Goal: Transaction & Acquisition: Purchase product/service

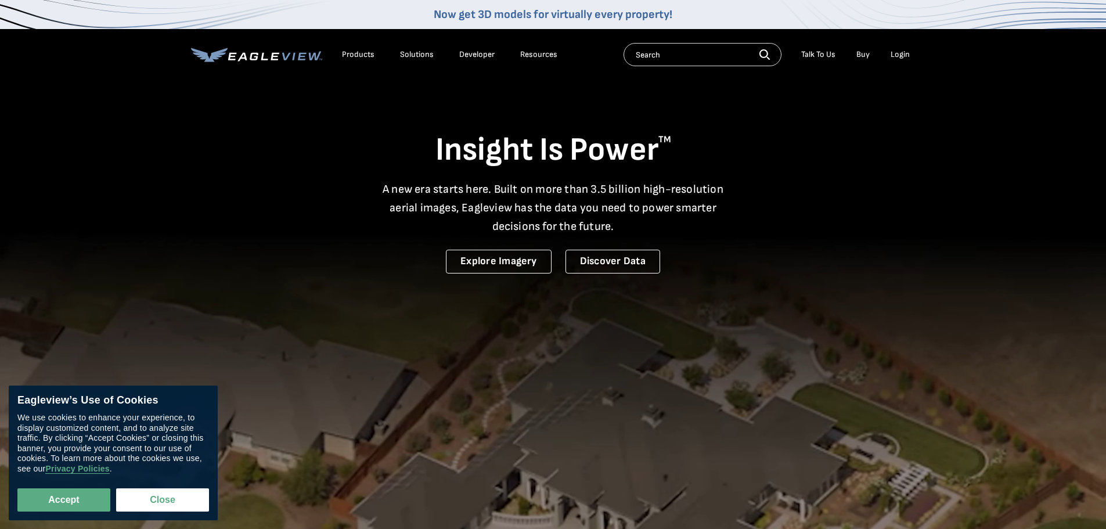
click at [901, 51] on div "Login" at bounding box center [900, 54] width 19 height 10
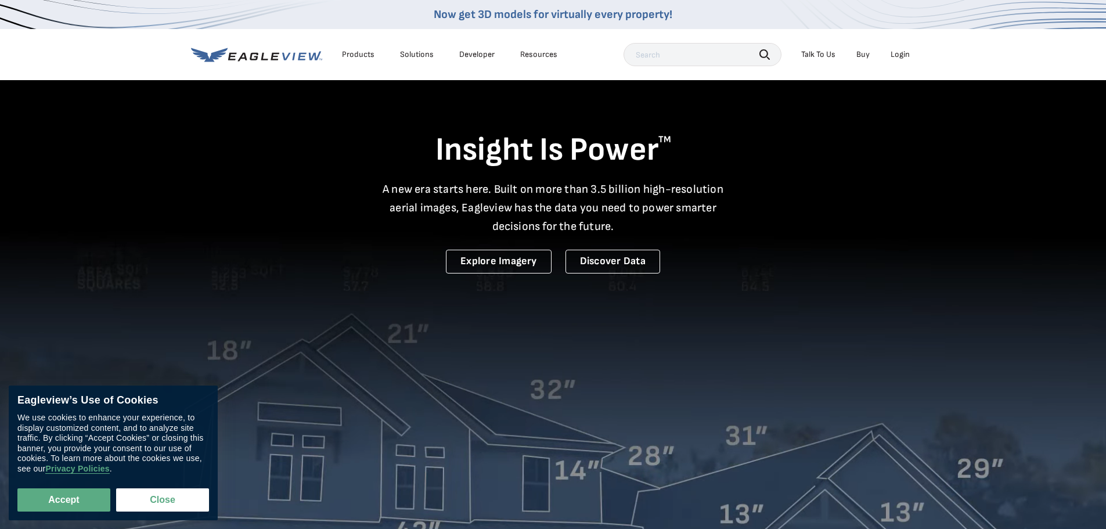
click at [900, 53] on div "Login" at bounding box center [900, 54] width 19 height 10
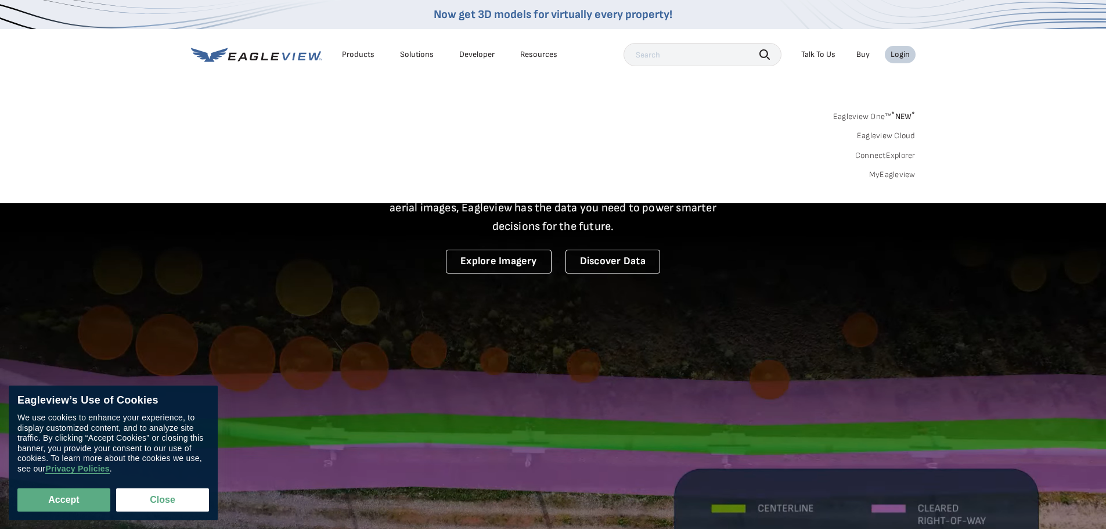
click at [895, 175] on link "MyEagleview" at bounding box center [892, 175] width 46 height 10
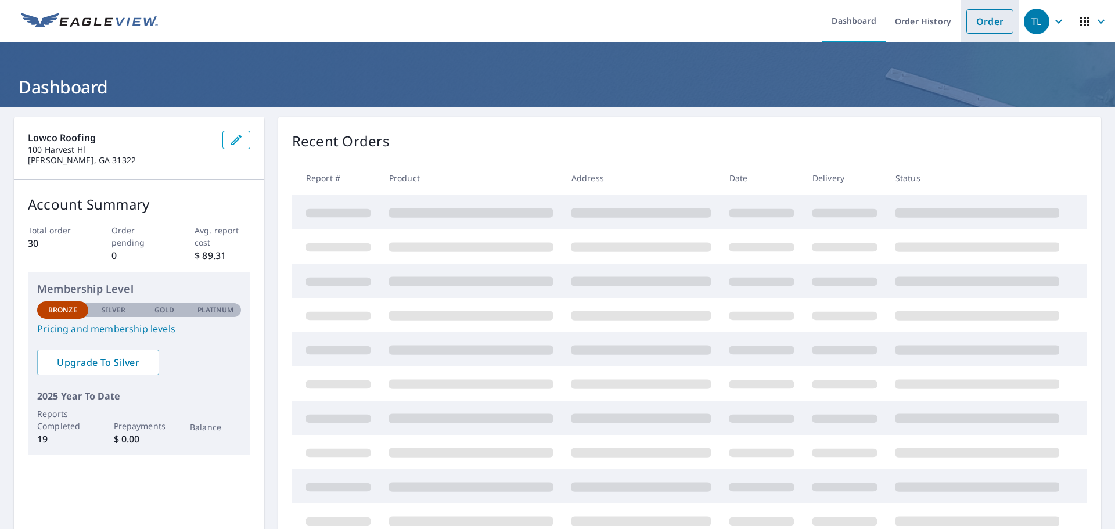
click at [974, 24] on link "Order" at bounding box center [989, 21] width 47 height 24
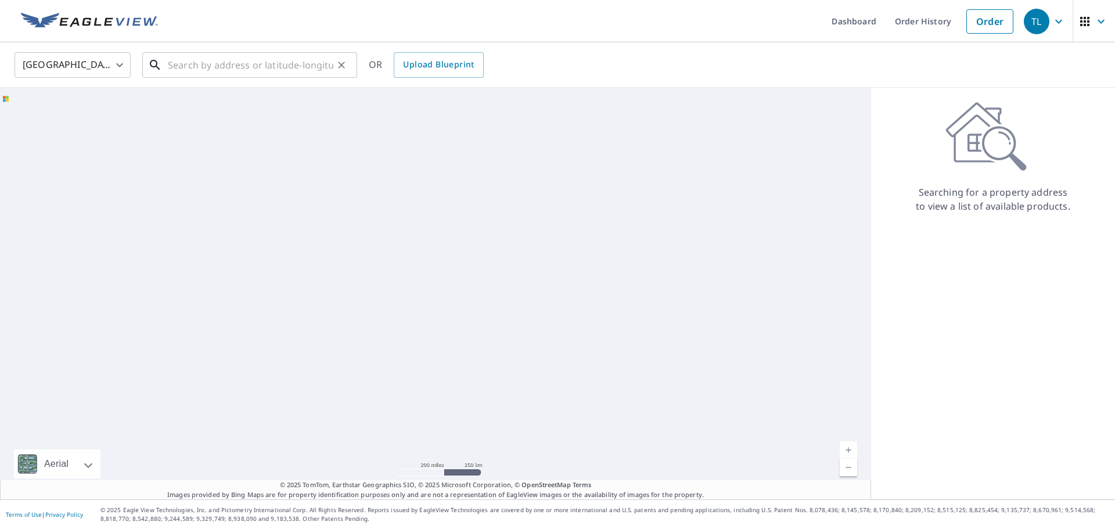
click at [225, 70] on input "text" at bounding box center [250, 65] width 165 height 33
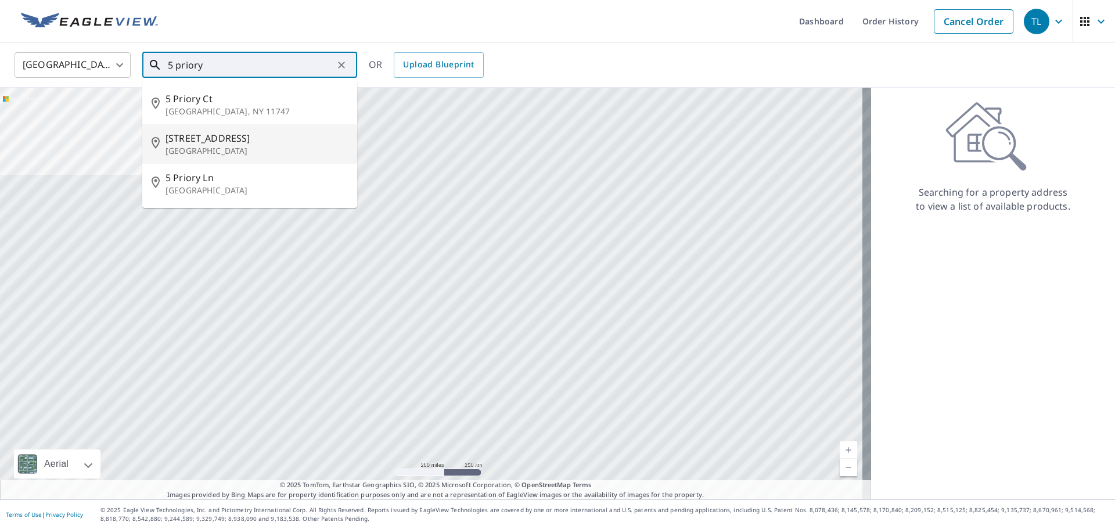
click at [205, 138] on span "[STREET_ADDRESS]" at bounding box center [256, 138] width 182 height 14
type input "[STREET_ADDRESS]"
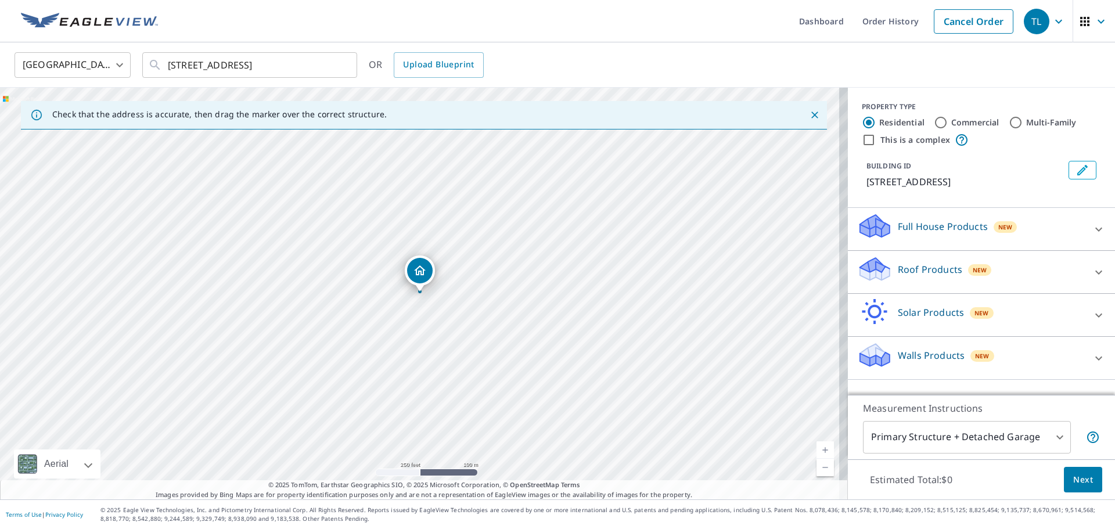
click at [989, 271] on div "Roof Products New" at bounding box center [971, 271] width 228 height 33
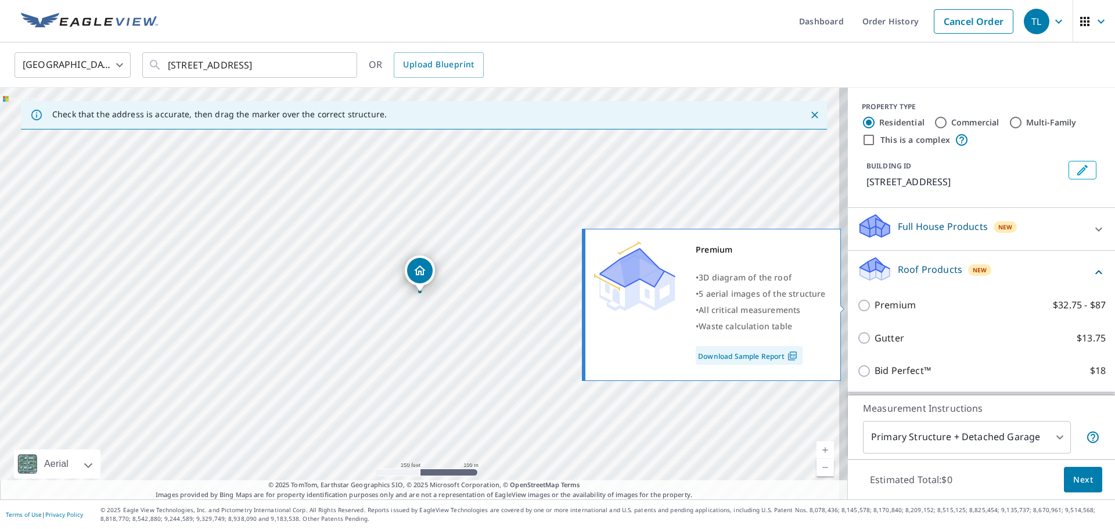
click at [859, 305] on input "Premium $32.75 - $87" at bounding box center [865, 305] width 17 height 14
checkbox input "true"
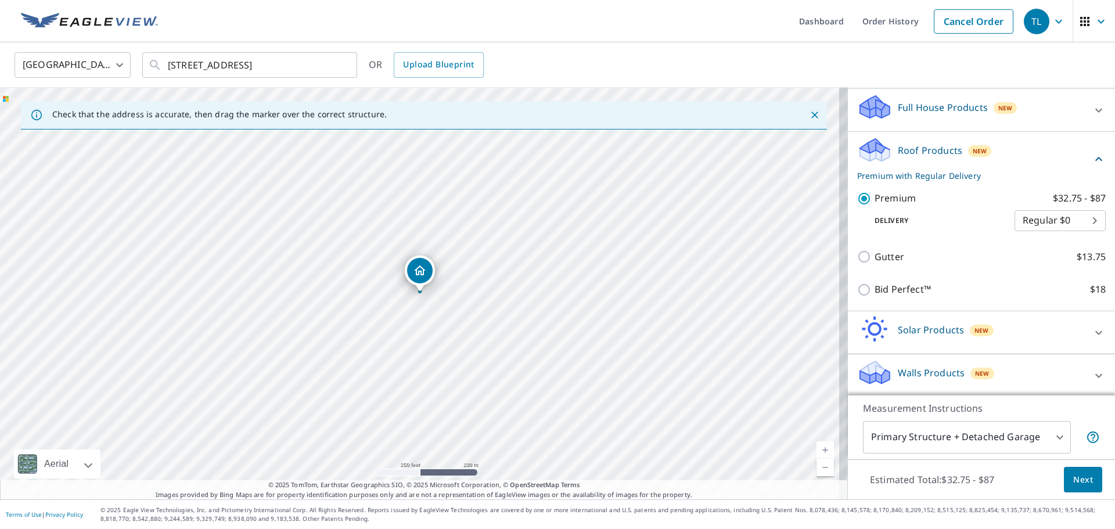
scroll to position [121, 0]
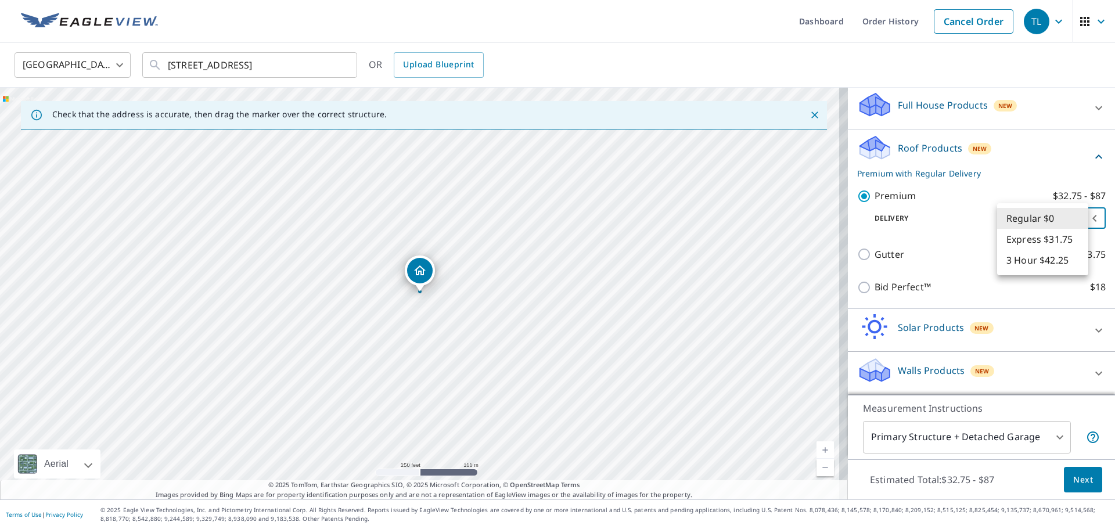
click at [1060, 219] on body "TL TL Dashboard Order History Cancel Order TL United States US ​ 5 Priory Rd Sa…" at bounding box center [557, 264] width 1115 height 529
click at [1053, 239] on li "Express $31.75" at bounding box center [1042, 239] width 91 height 21
type input "4"
click at [1073, 475] on span "Next" at bounding box center [1083, 480] width 20 height 15
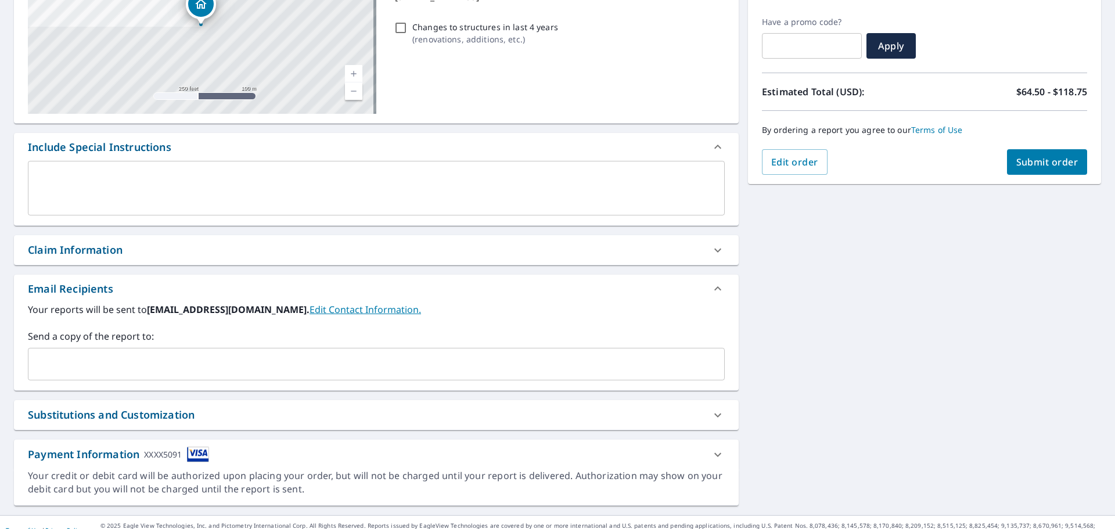
scroll to position [202, 0]
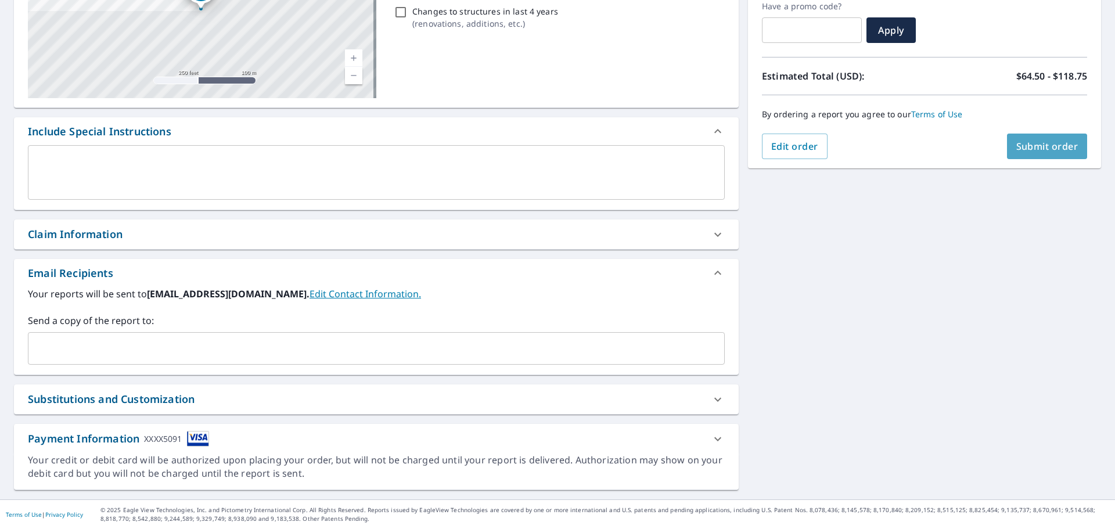
click at [1045, 145] on span "Submit order" at bounding box center [1047, 146] width 62 height 13
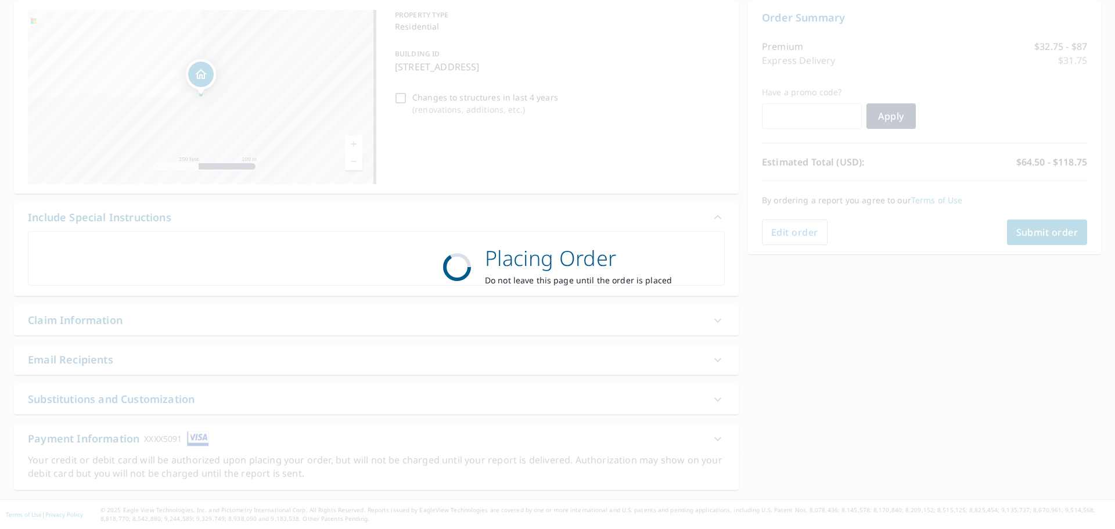
scroll to position [116, 0]
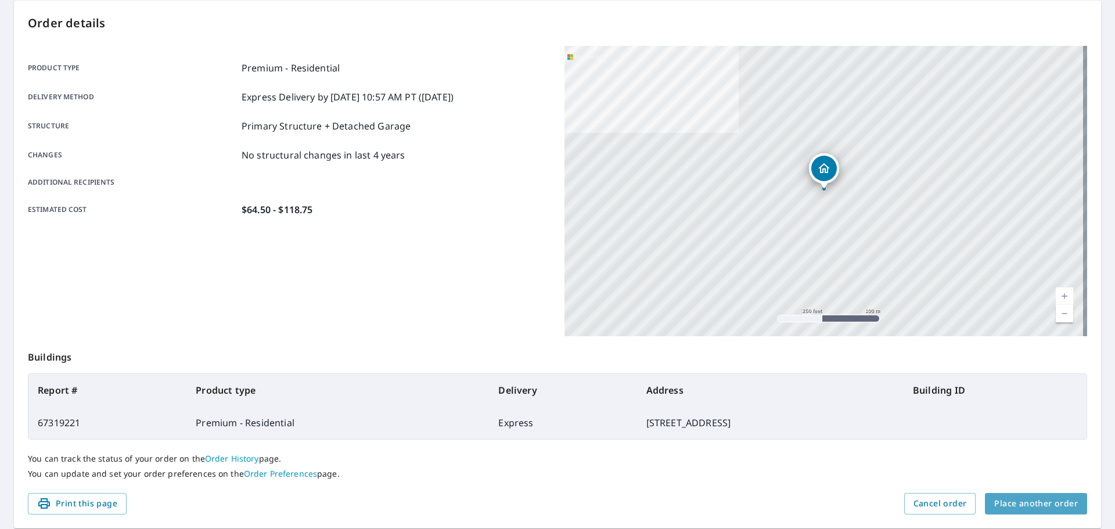
click at [1029, 496] on span "Place another order" at bounding box center [1036, 503] width 84 height 15
